Goal: Check status

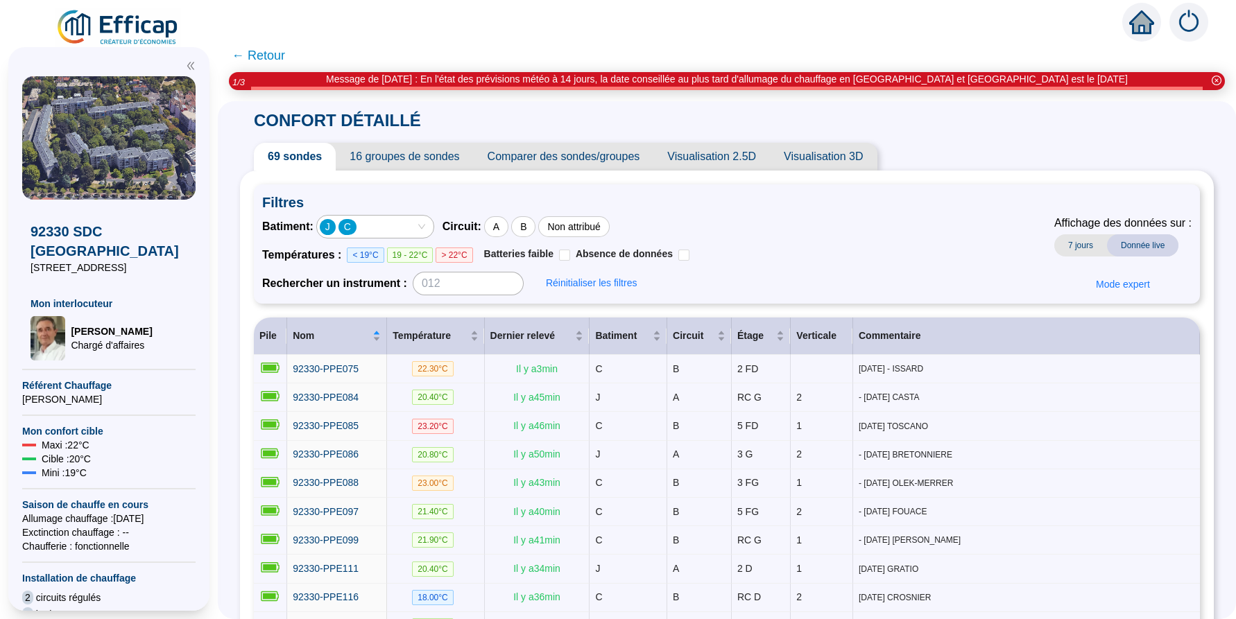
scroll to position [230, 0]
